Goal: Task Accomplishment & Management: Manage account settings

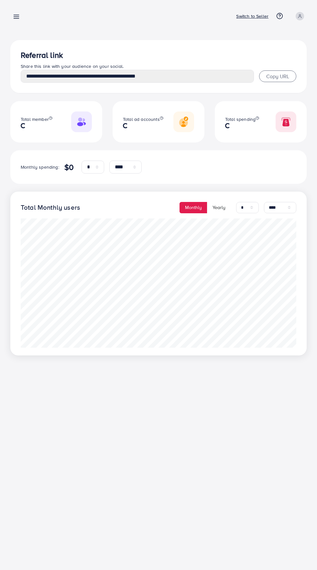
select select "*"
select select "****"
select select "*"
select select "****"
type input "**********"
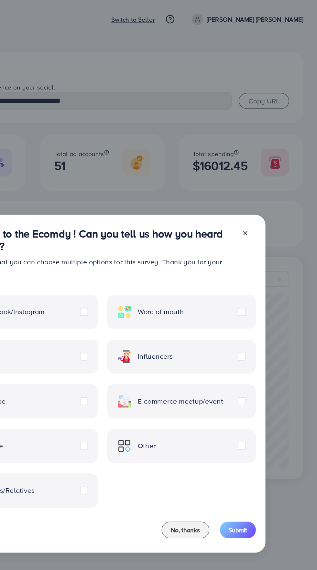
click at [263, 174] on line at bounding box center [263, 174] width 3 height 3
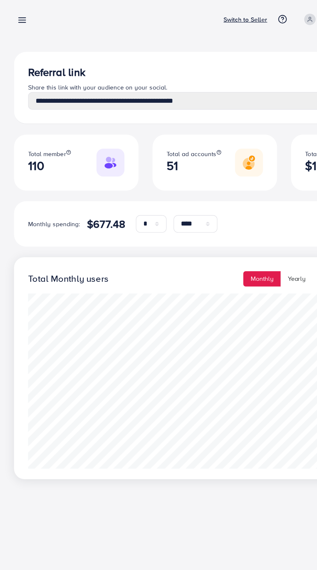
click at [64, 129] on div "Total member 110" at bounding box center [56, 121] width 92 height 41
click at [55, 134] on div "Total member 110" at bounding box center [56, 121] width 92 height 41
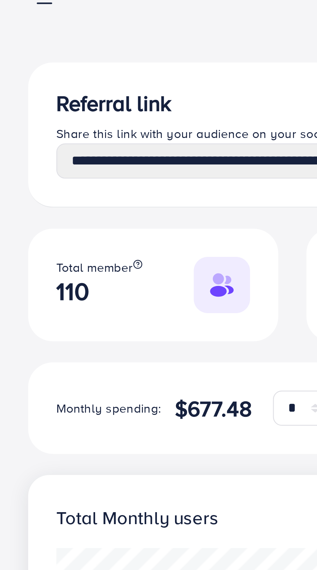
click at [79, 122] on img at bounding box center [81, 121] width 21 height 21
click at [23, 124] on h2 "110" at bounding box center [37, 124] width 32 height 11
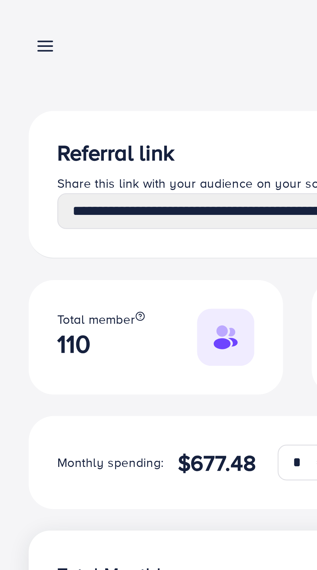
click at [12, 16] on link at bounding box center [14, 16] width 9 height 8
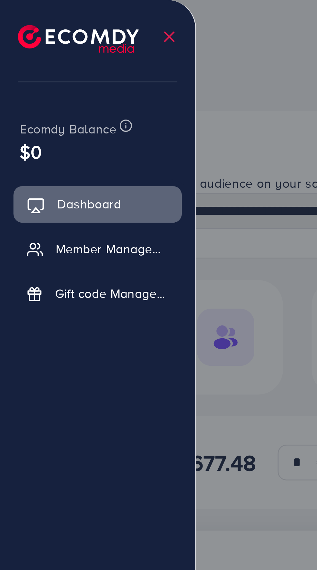
click at [16, 18] on img at bounding box center [28, 14] width 44 height 10
click at [51, 88] on span "Member Management" at bounding box center [40, 90] width 41 height 6
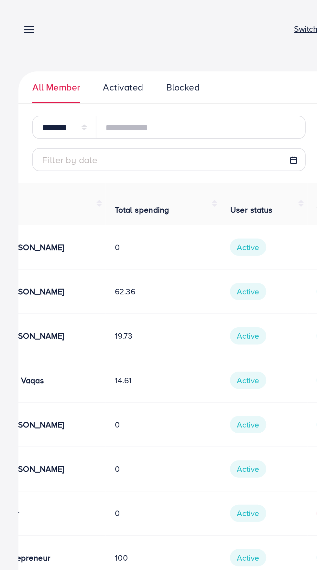
scroll to position [0, 26]
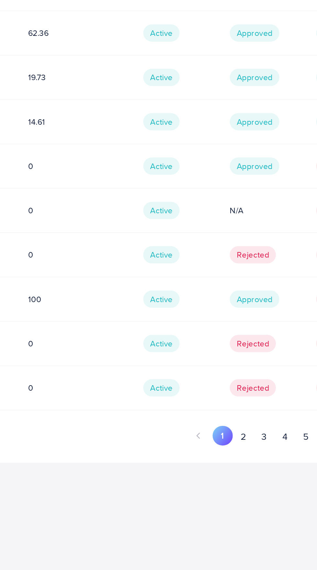
click at [215, 384] on button "2" at bounding box center [219, 390] width 12 height 12
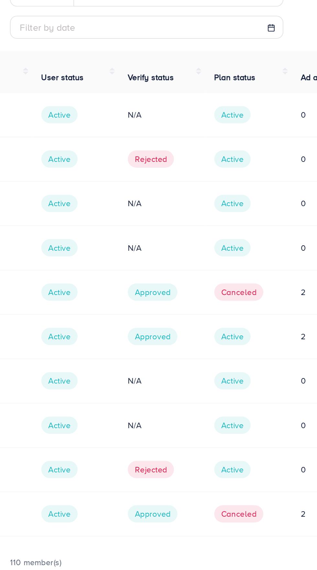
scroll to position [0, 0]
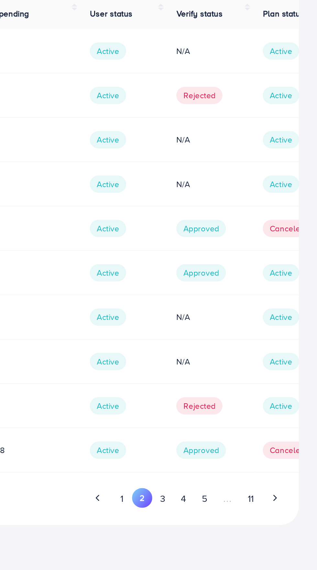
click at [224, 387] on li "2" at bounding box center [218, 390] width 11 height 12
click at [224, 386] on li "2" at bounding box center [218, 390] width 11 height 12
click at [226, 385] on button "3" at bounding box center [230, 390] width 12 height 12
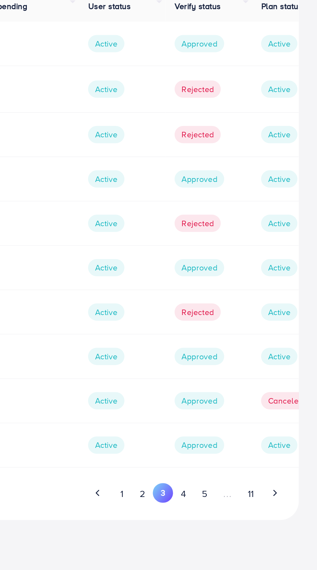
click at [240, 351] on td "Approved" at bounding box center [256, 363] width 48 height 25
click at [237, 385] on button "4" at bounding box center [242, 391] width 12 height 12
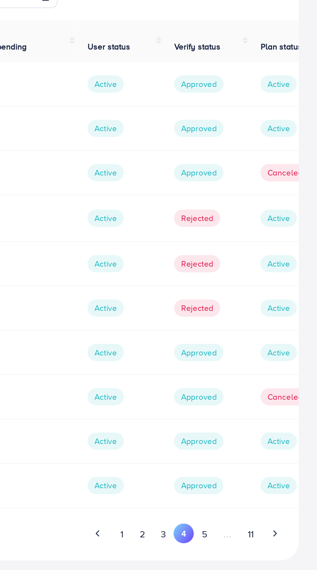
click at [258, 359] on span "Approved" at bounding box center [251, 364] width 28 height 10
click at [255, 390] on button "5" at bounding box center [253, 391] width 12 height 12
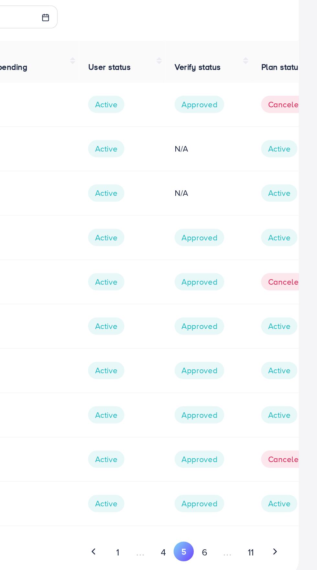
click at [255, 384] on button "6" at bounding box center [253, 390] width 12 height 12
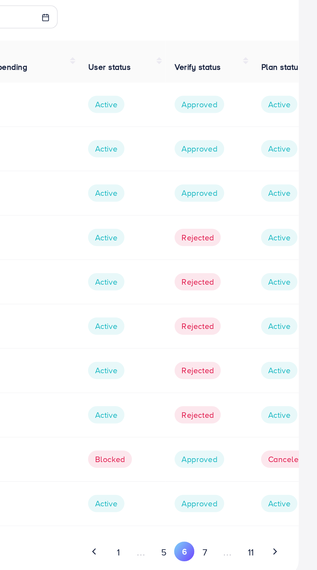
click at [256, 384] on button "7" at bounding box center [253, 390] width 11 height 12
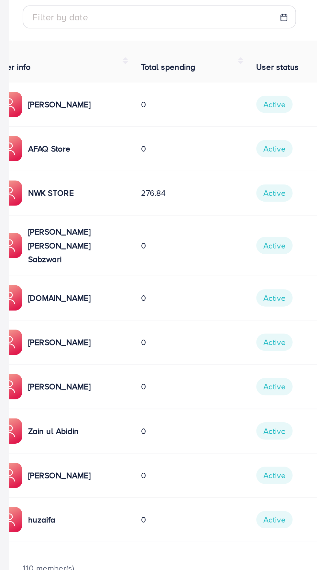
scroll to position [0, 159]
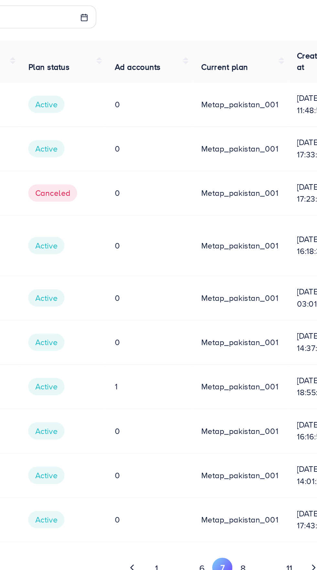
click at [249, 393] on button "8" at bounding box center [253, 399] width 12 height 12
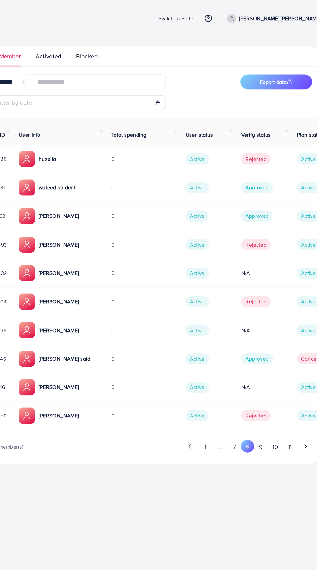
scroll to position [0, 0]
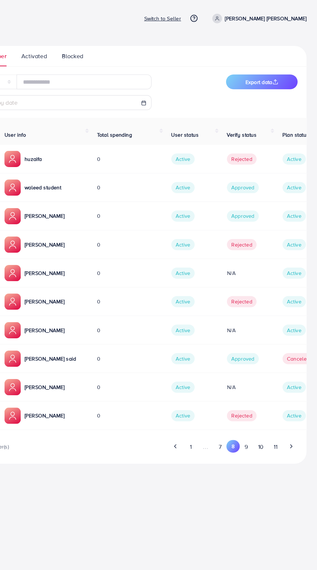
click at [254, 385] on button "9" at bounding box center [254, 390] width 12 height 12
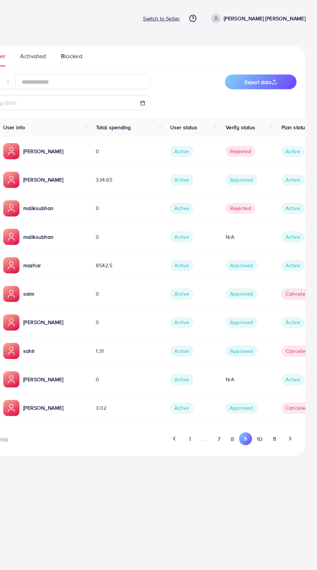
click at [266, 386] on button "10" at bounding box center [267, 383] width 14 height 12
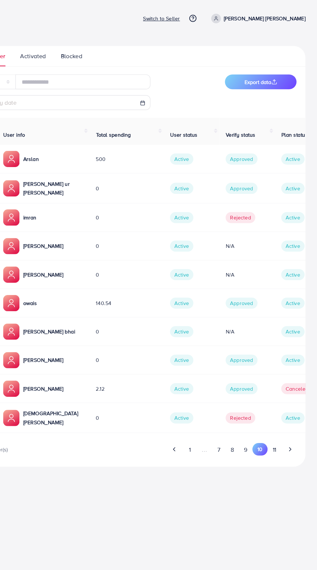
click at [279, 386] on button "11" at bounding box center [279, 392] width 12 height 12
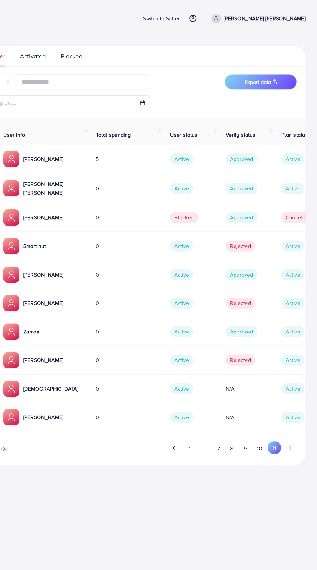
click at [193, 388] on icon "Go to previous page" at bounding box center [192, 391] width 6 height 6
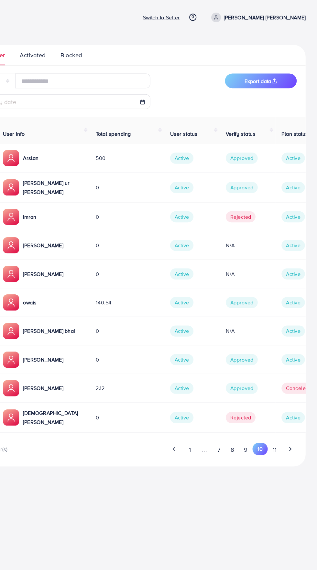
click at [193, 389] on icon "Go to previous page" at bounding box center [192, 392] width 6 height 6
